Goal: Task Accomplishment & Management: Manage account settings

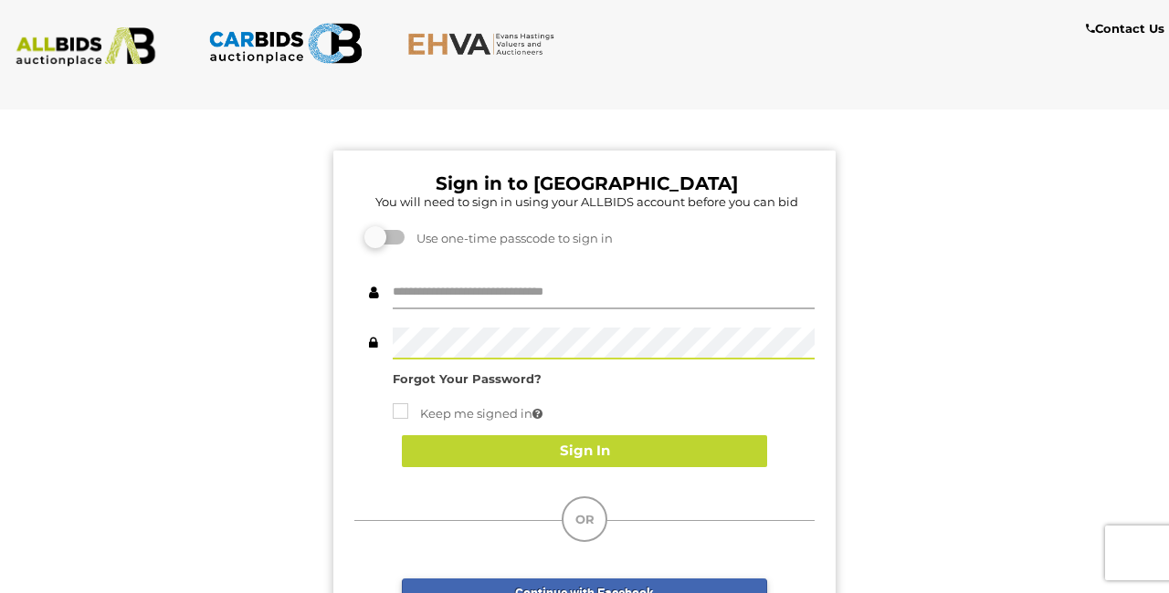
type input "********"
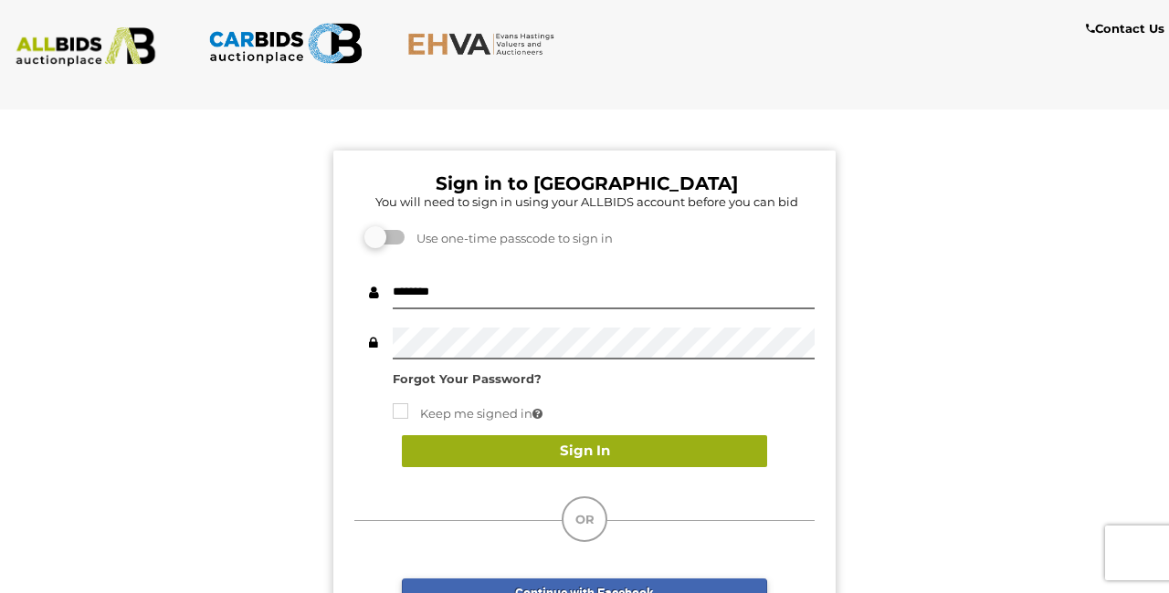
click at [693, 456] on button "Sign In" at bounding box center [584, 451] width 365 height 32
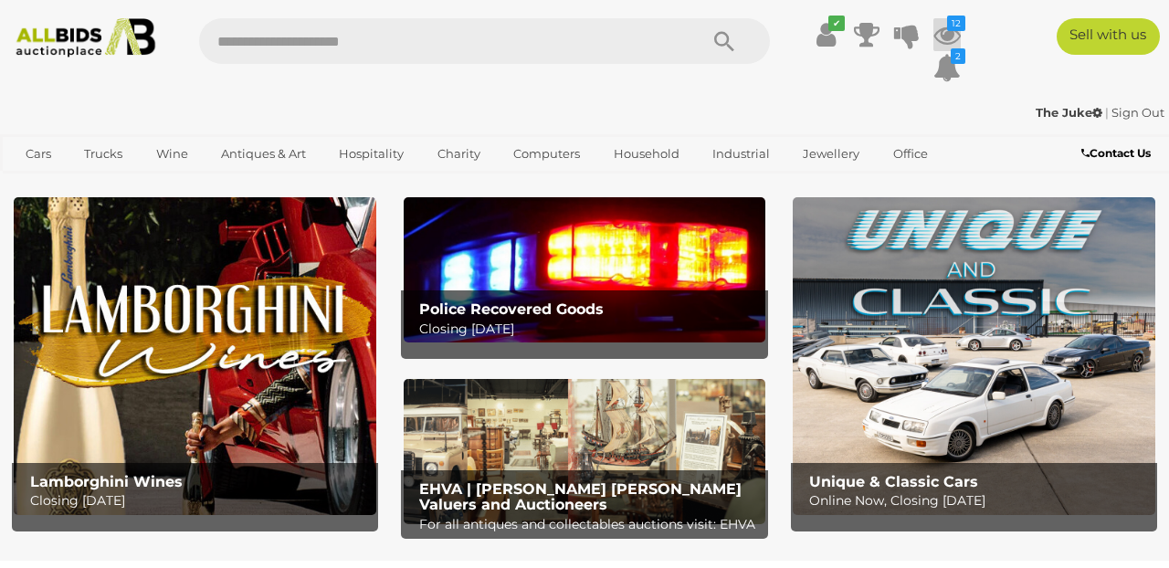
click at [953, 29] on icon "12" at bounding box center [956, 24] width 18 height 16
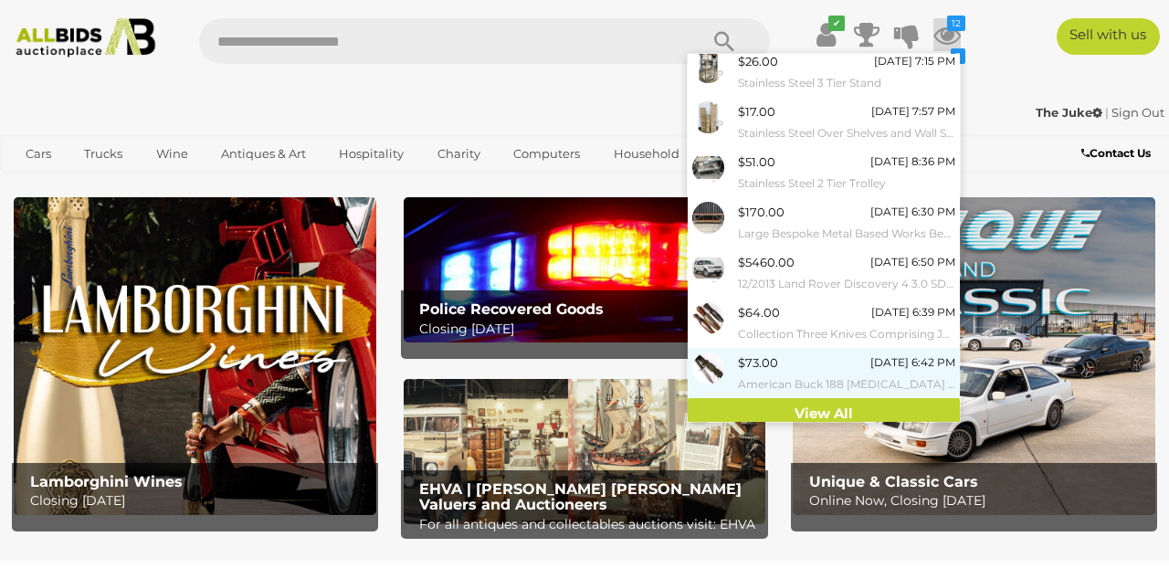
scroll to position [205, 0]
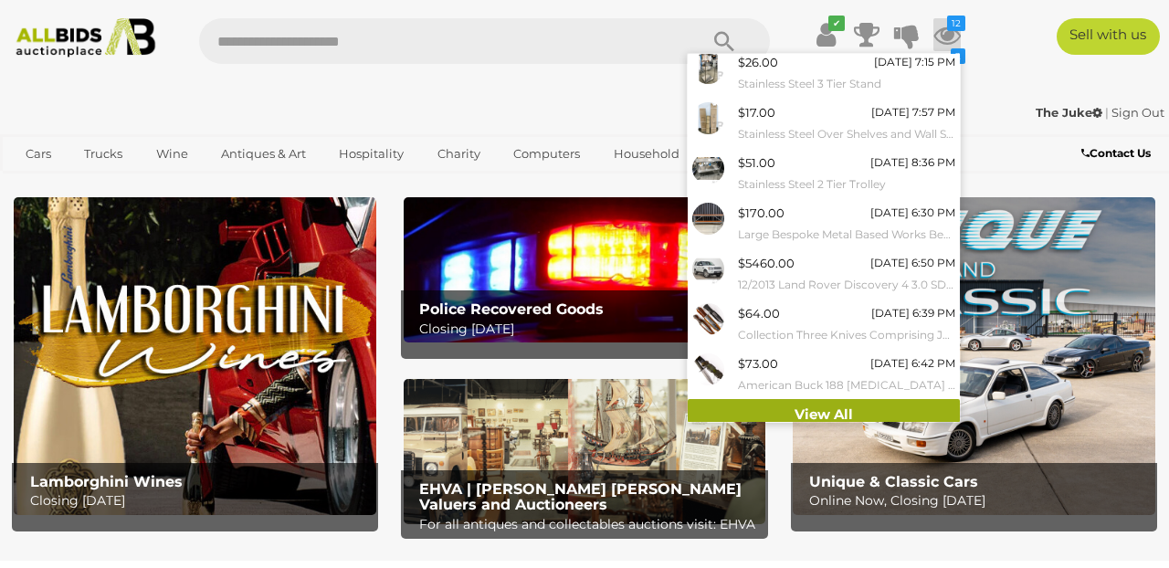
click at [804, 403] on link "View All" at bounding box center [823, 415] width 272 height 32
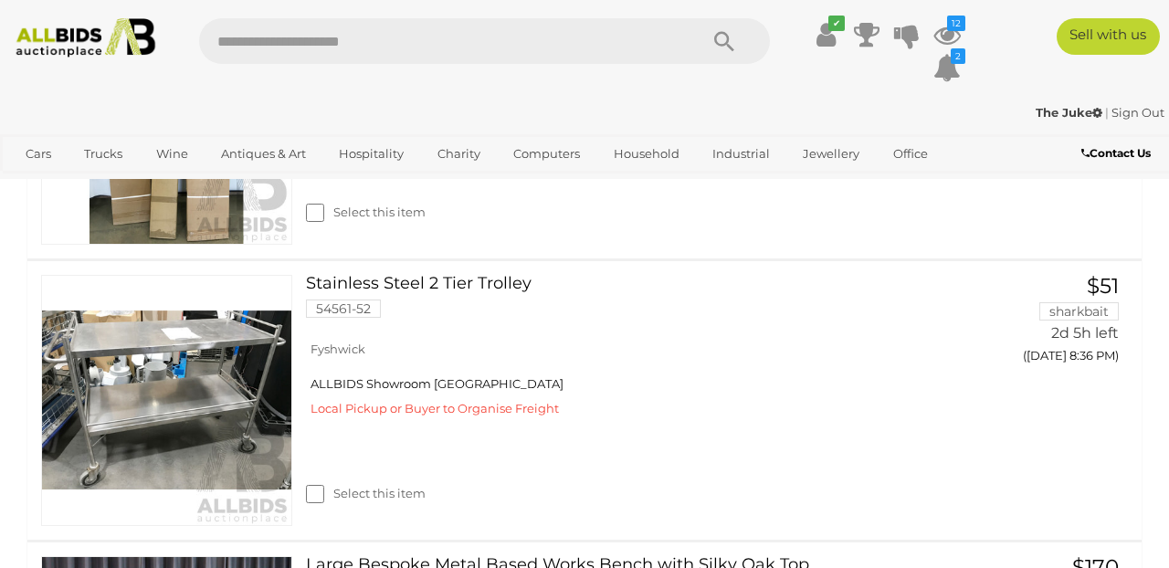
scroll to position [1674, 0]
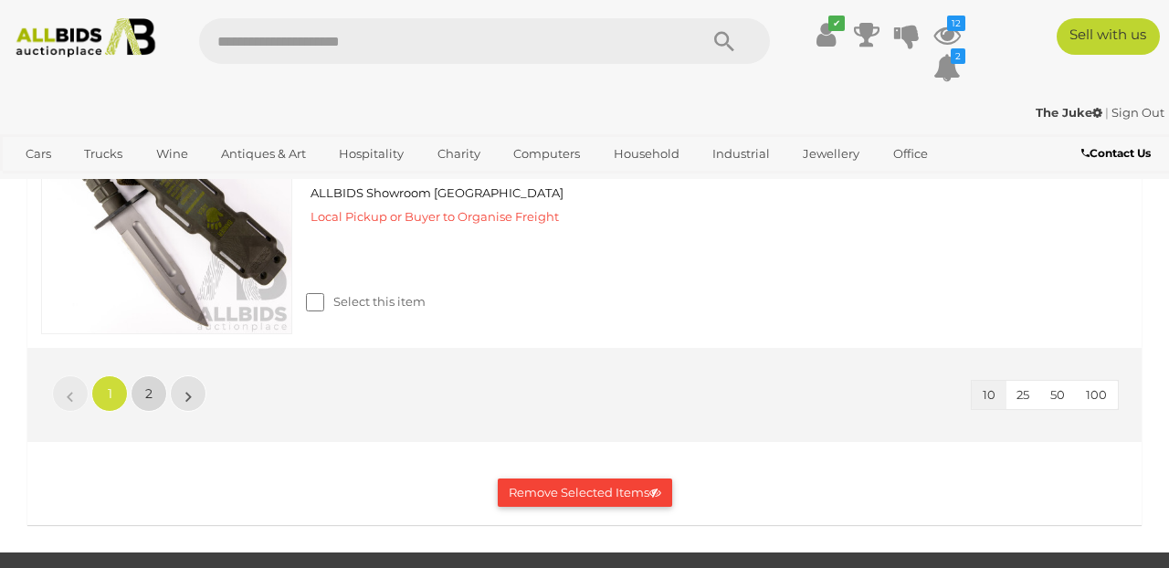
click at [143, 375] on link "2" at bounding box center [149, 393] width 37 height 37
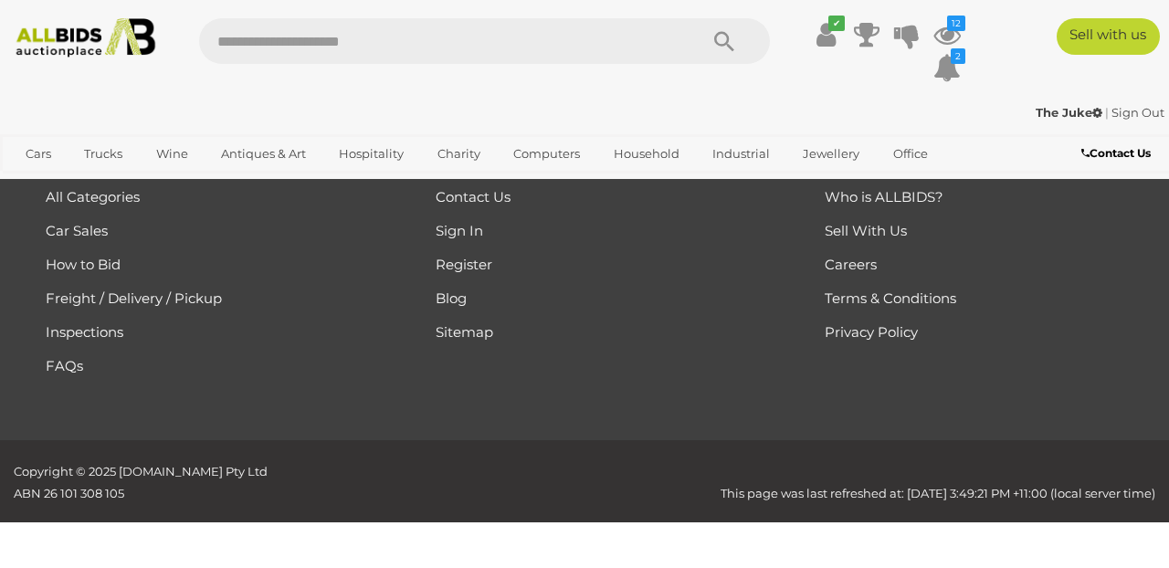
scroll to position [990, 0]
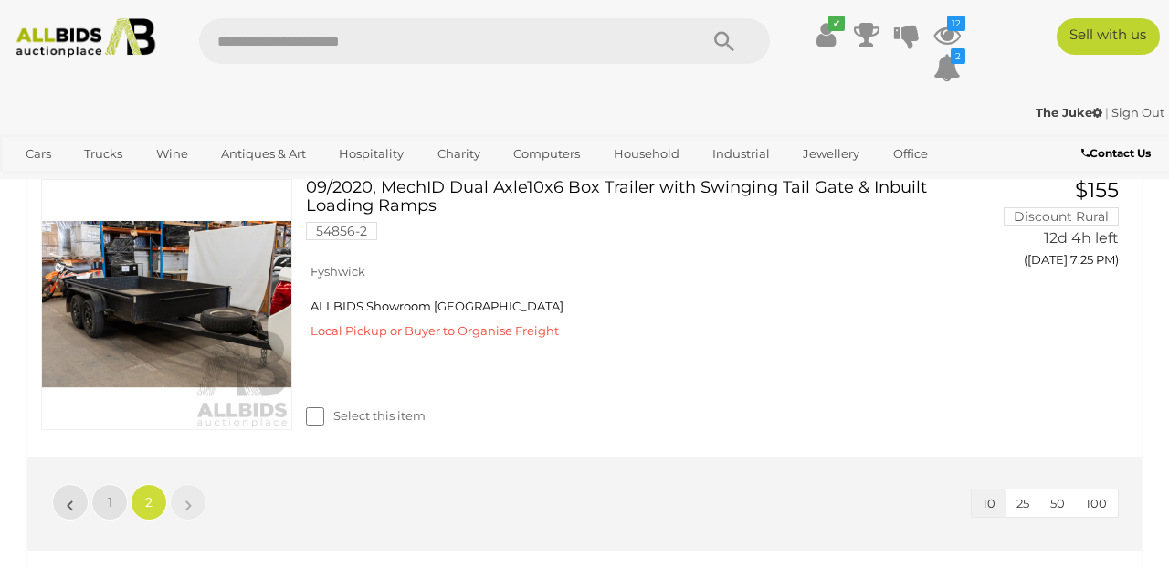
scroll to position [663, 0]
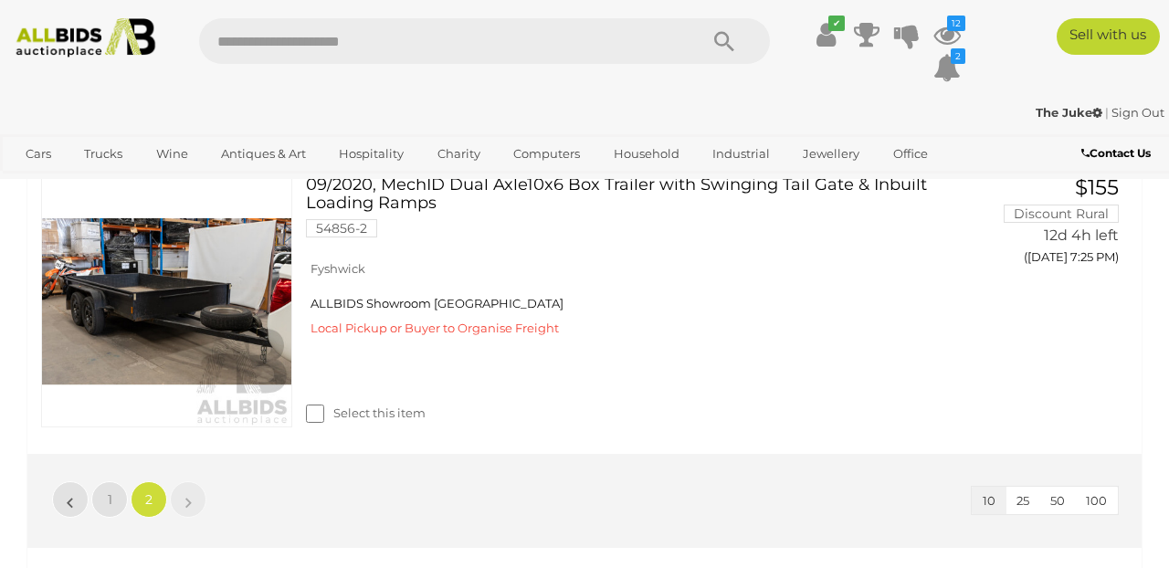
click at [1130, 111] on link "Sign Out" at bounding box center [1137, 112] width 53 height 15
